Goal: Task Accomplishment & Management: Complete application form

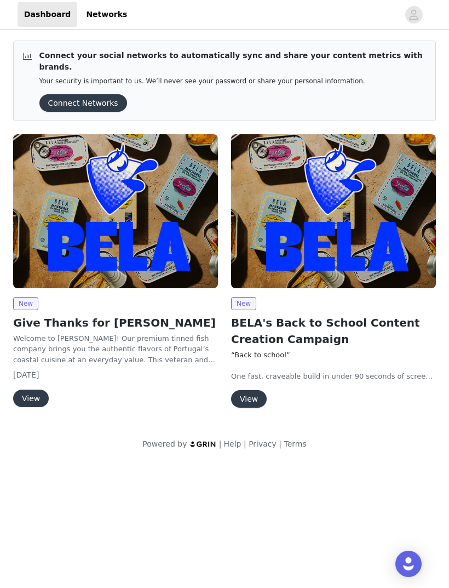
click at [364, 238] on img at bounding box center [333, 211] width 205 height 154
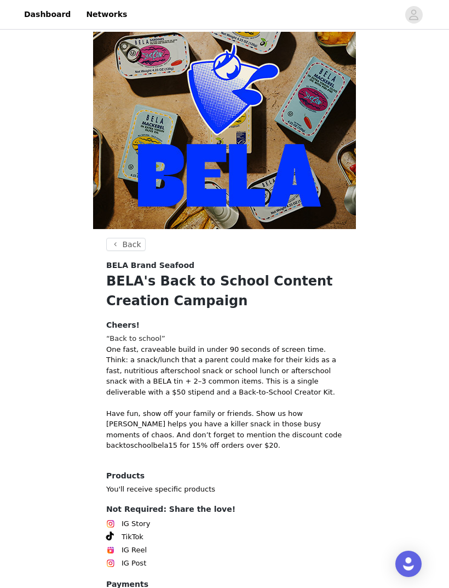
click at [130, 242] on button "Back" at bounding box center [125, 244] width 39 height 13
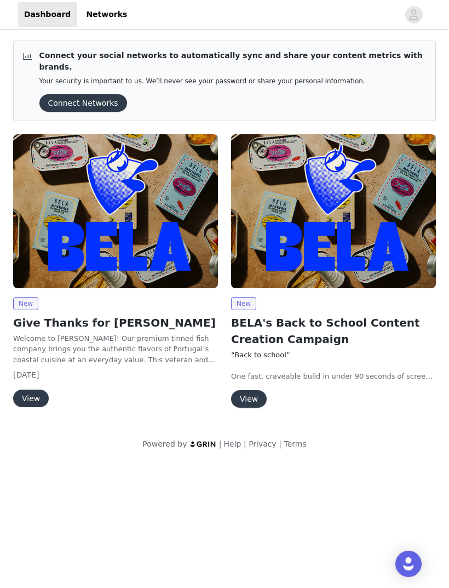
click at [188, 229] on img at bounding box center [115, 211] width 205 height 154
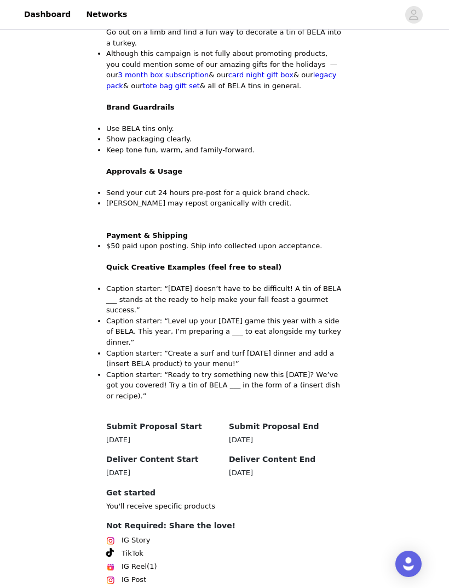
scroll to position [779, 0]
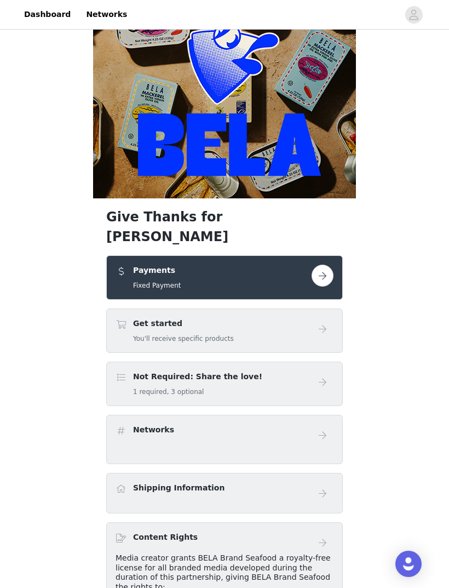
click at [326, 265] on button "button" at bounding box center [323, 276] width 22 height 22
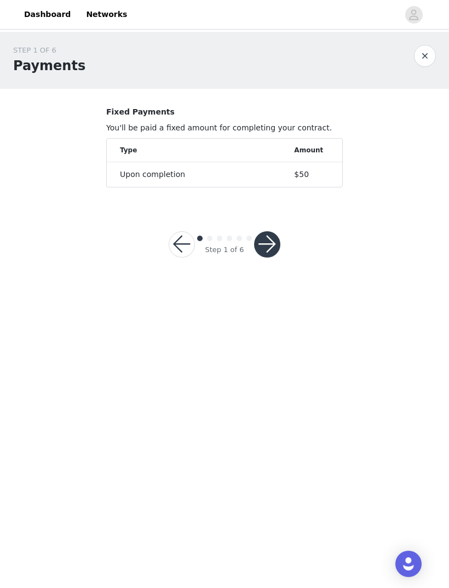
click at [272, 243] on button "button" at bounding box center [267, 244] width 26 height 26
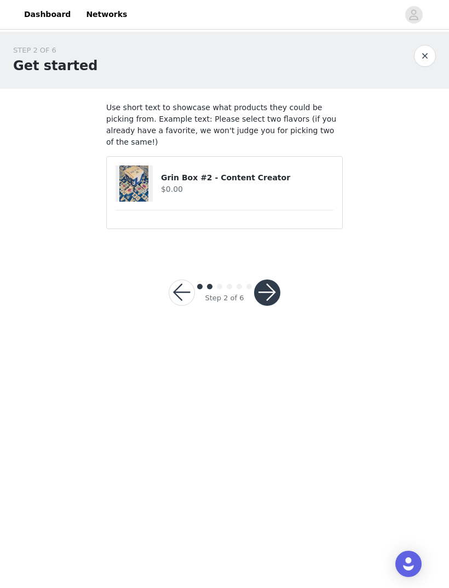
click at [308, 184] on h4 "$0.00" at bounding box center [247, 190] width 173 height 12
click at [320, 183] on div "Grin Box #2 - Content Creator $0.00" at bounding box center [225, 184] width 218 height 36
click at [277, 280] on button "button" at bounding box center [267, 293] width 26 height 26
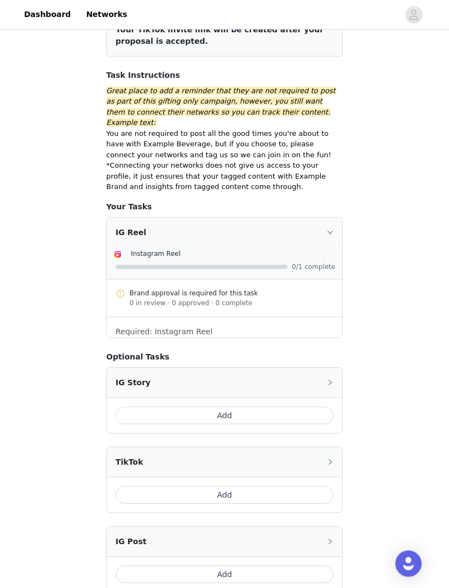
scroll to position [242, 0]
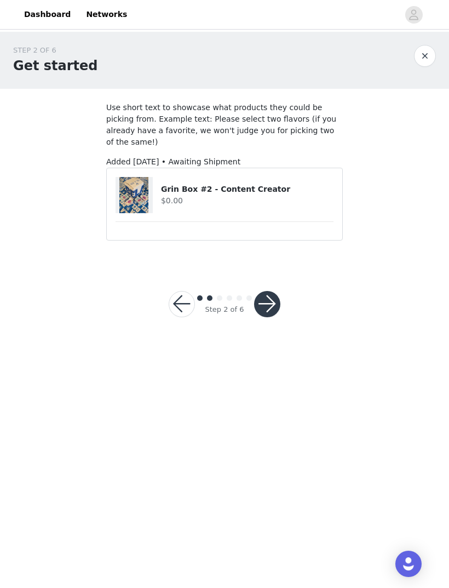
click at [299, 184] on h4 "Grin Box #2 - Content Creator" at bounding box center [247, 190] width 173 height 12
click at [277, 297] on button "button" at bounding box center [267, 304] width 26 height 26
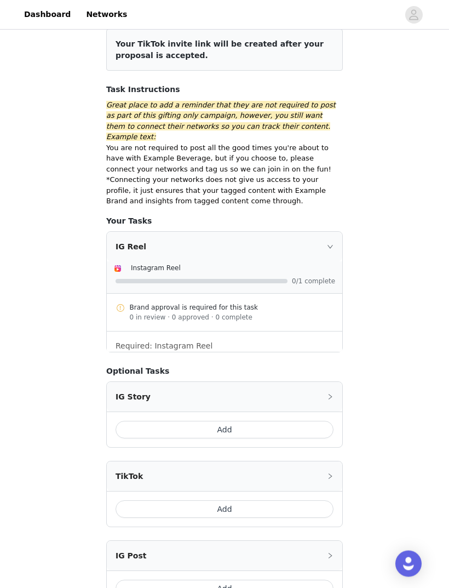
scroll to position [242, 0]
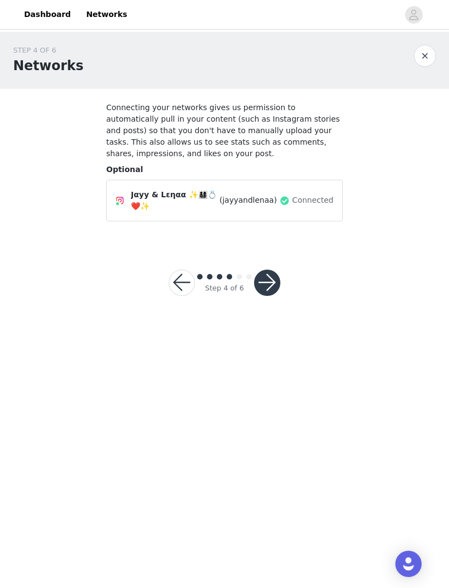
click at [273, 286] on button "button" at bounding box center [267, 283] width 26 height 26
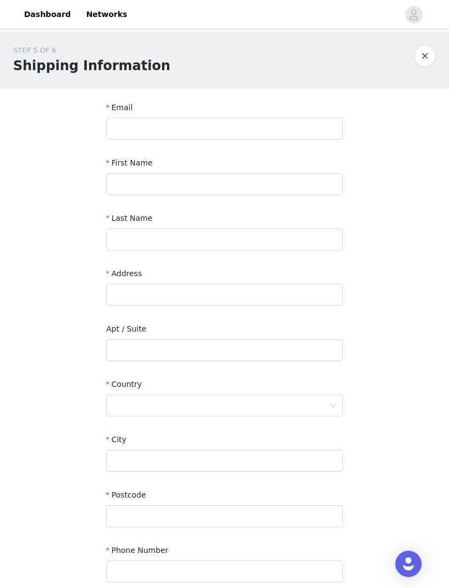
click at [428, 57] on button "button" at bounding box center [425, 56] width 22 height 22
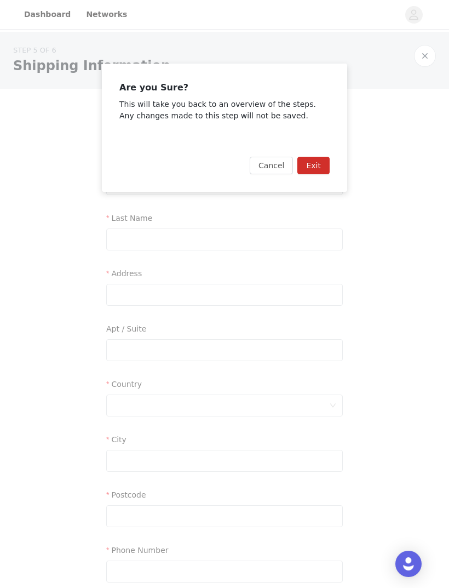
click at [320, 162] on button "Exit" at bounding box center [314, 166] width 32 height 18
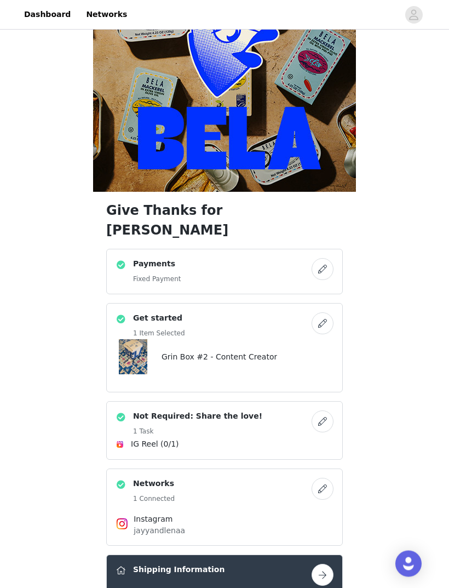
scroll to position [39, 0]
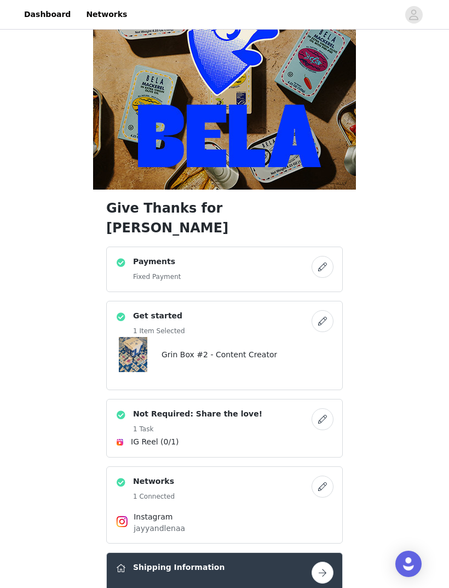
click at [320, 312] on button "button" at bounding box center [323, 321] width 22 height 22
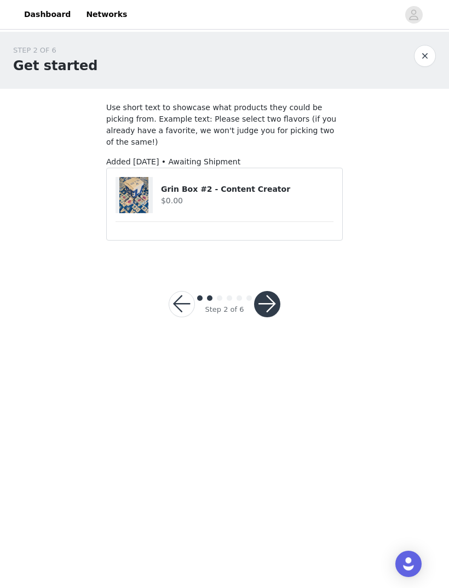
click at [272, 184] on h4 "Grin Box #2 - Content Creator" at bounding box center [247, 190] width 173 height 12
click at [265, 184] on h4 "Grin Box #2 - Content Creator" at bounding box center [247, 190] width 173 height 12
click at [260, 184] on h4 "Grin Box #2 - Content Creator" at bounding box center [247, 190] width 173 height 12
click at [265, 195] on h4 "$0.00" at bounding box center [247, 201] width 173 height 12
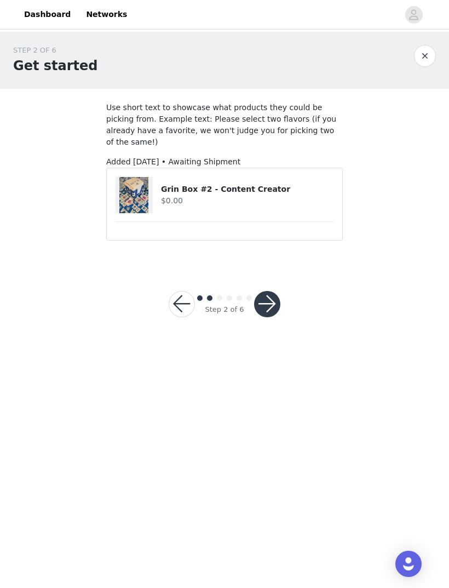
click at [294, 215] on article "Grin Box #2 - Content Creator $0.00" at bounding box center [224, 204] width 237 height 73
click at [325, 177] on div "Grin Box #2 - Content Creator $0.00" at bounding box center [225, 195] width 218 height 36
click at [309, 184] on h4 "Grin Box #2 - Content Creator" at bounding box center [247, 190] width 173 height 12
click at [424, 54] on button "button" at bounding box center [425, 56] width 22 height 22
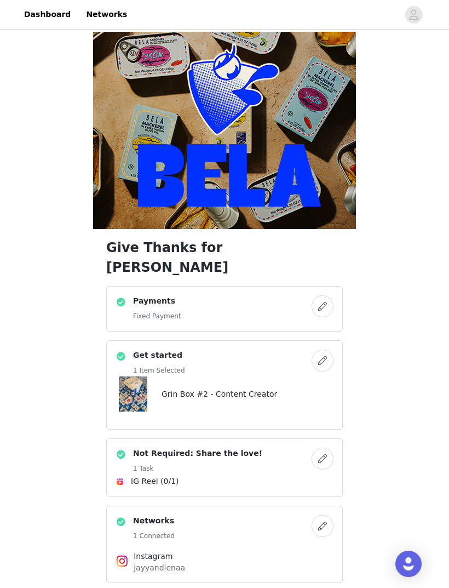
click at [70, 14] on link "Dashboard" at bounding box center [48, 14] width 60 height 25
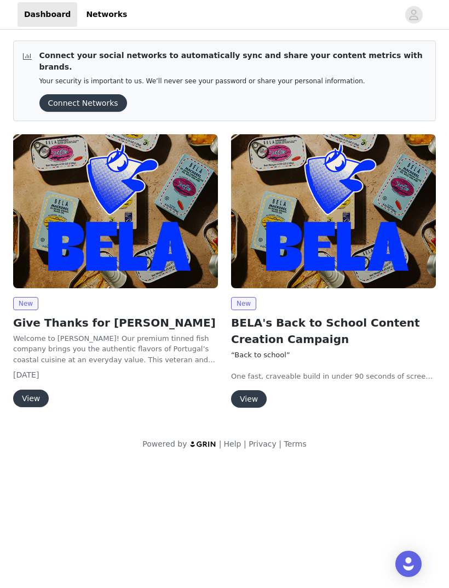
click at [386, 250] on img at bounding box center [333, 211] width 205 height 154
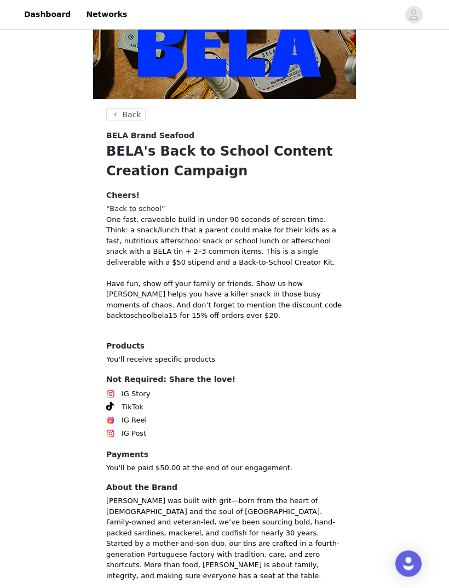
scroll to position [146, 0]
